Goal: Navigation & Orientation: Find specific page/section

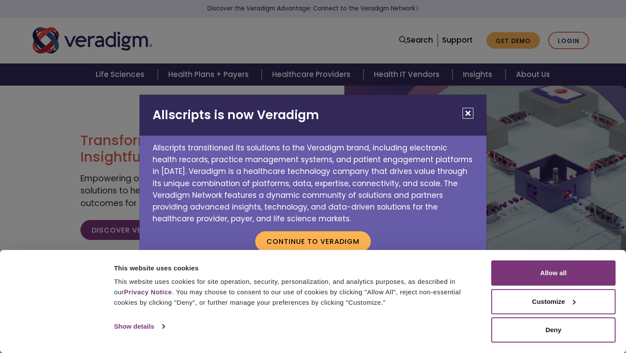
click at [511, 98] on div "Allscripts is now Veradigm Allscripts transitioned its solutions to the Veradig…" at bounding box center [313, 176] width 626 height 353
click at [529, 74] on div "Allscripts is now Veradigm Allscripts transitioned its solutions to the Veradig…" at bounding box center [313, 176] width 626 height 353
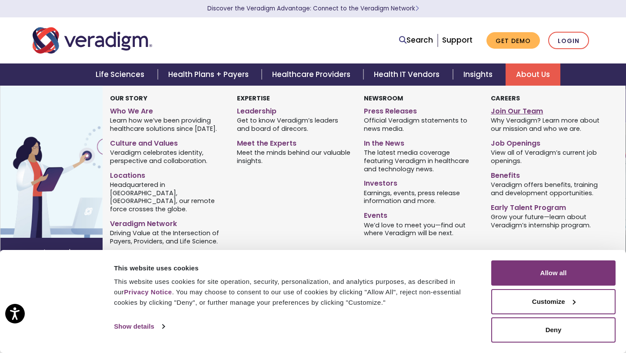
click at [506, 111] on link "Join Our Team" at bounding box center [548, 110] width 114 height 13
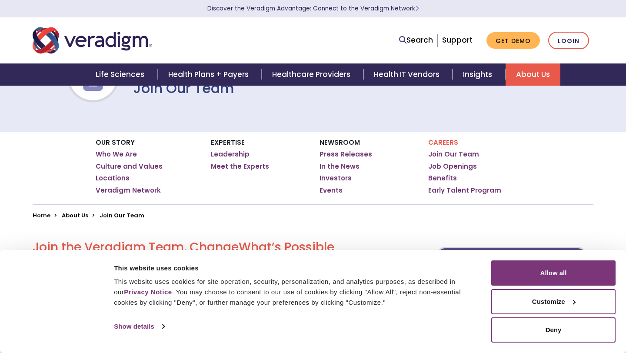
scroll to position [62, 0]
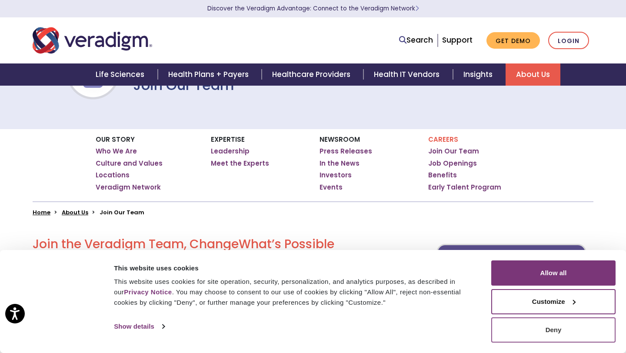
click at [559, 324] on button "Deny" at bounding box center [554, 330] width 124 height 25
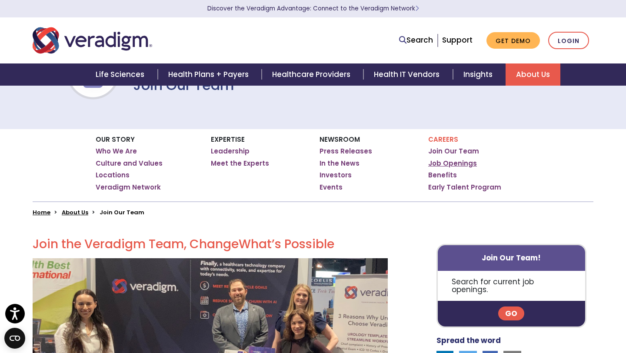
click at [448, 164] on link "Job Openings" at bounding box center [452, 163] width 49 height 9
